Goal: Task Accomplishment & Management: Use online tool/utility

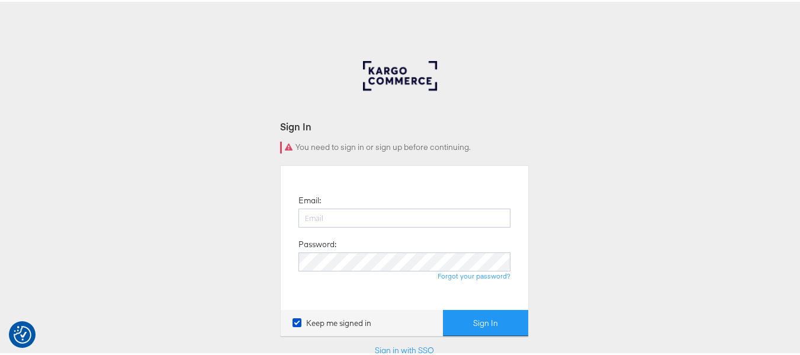
click at [410, 205] on div "Email: Password: Forgot your password?" at bounding box center [405, 236] width 230 height 126
click at [423, 213] on input "email" at bounding box center [404, 216] width 212 height 19
type input "sudheer.bheemunipalli@kargo.com"
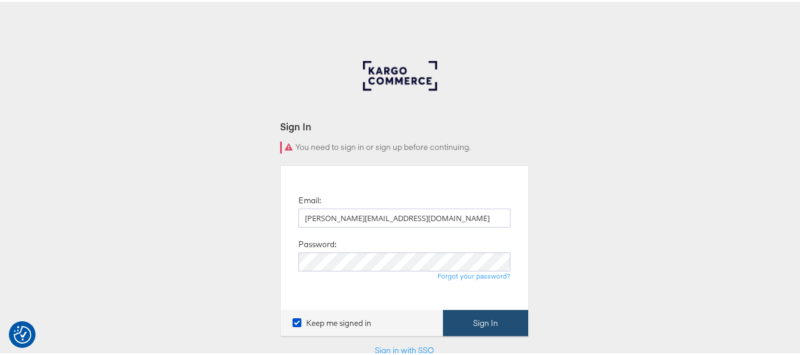
click at [470, 314] on button "Sign In" at bounding box center [485, 321] width 85 height 27
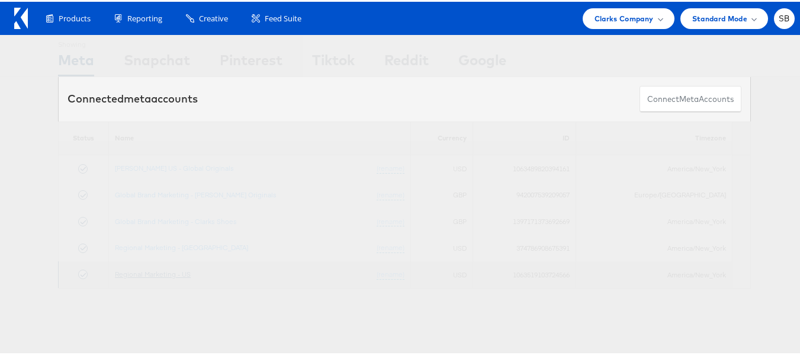
click at [159, 272] on link "Regional Marketing - US" at bounding box center [153, 272] width 76 height 9
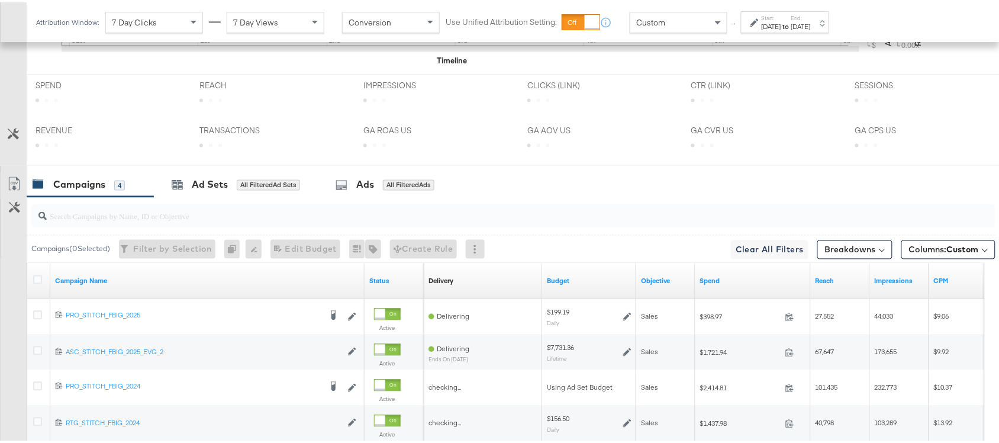
scroll to position [647, 0]
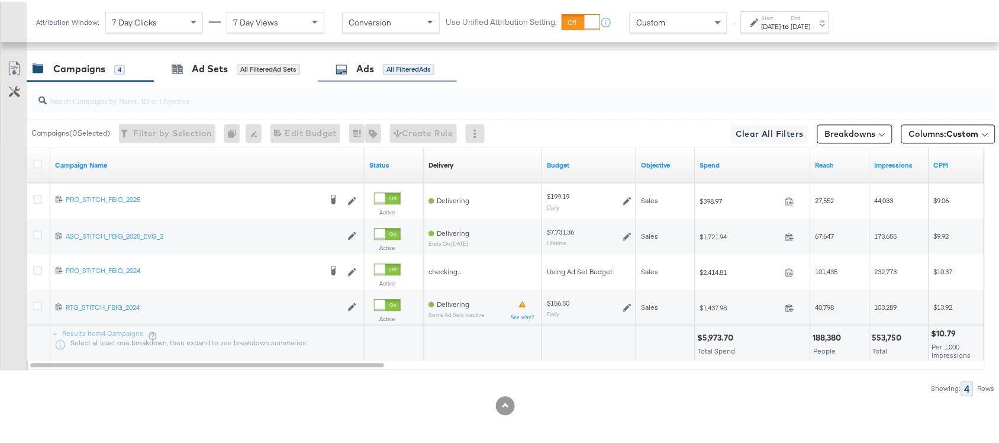
click at [362, 79] on div "Ads All Filtered Ads" at bounding box center [387, 66] width 139 height 25
